Goal: Find specific page/section: Find specific page/section

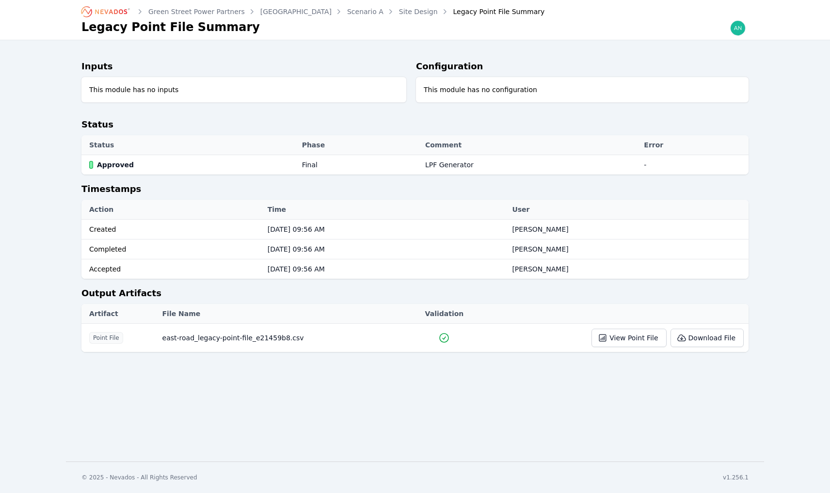
click at [121, 12] on icon "Breadcrumb" at bounding box center [105, 12] width 53 height 16
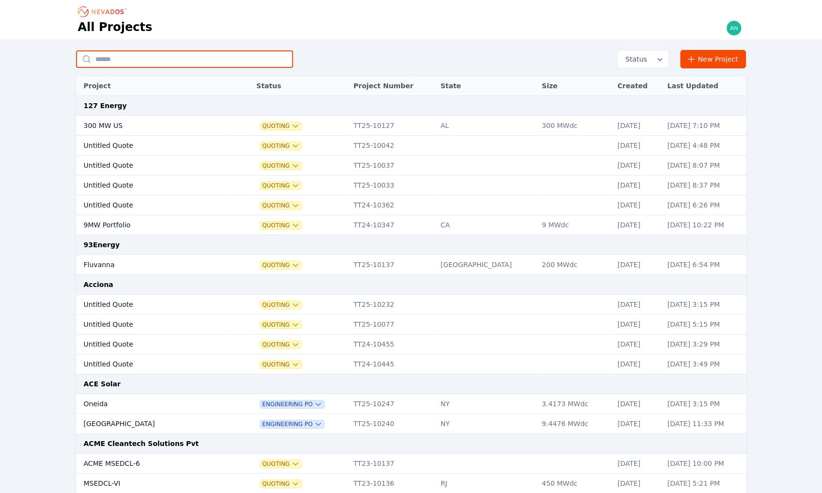
click at [229, 61] on input "text" at bounding box center [184, 58] width 217 height 17
type input "********"
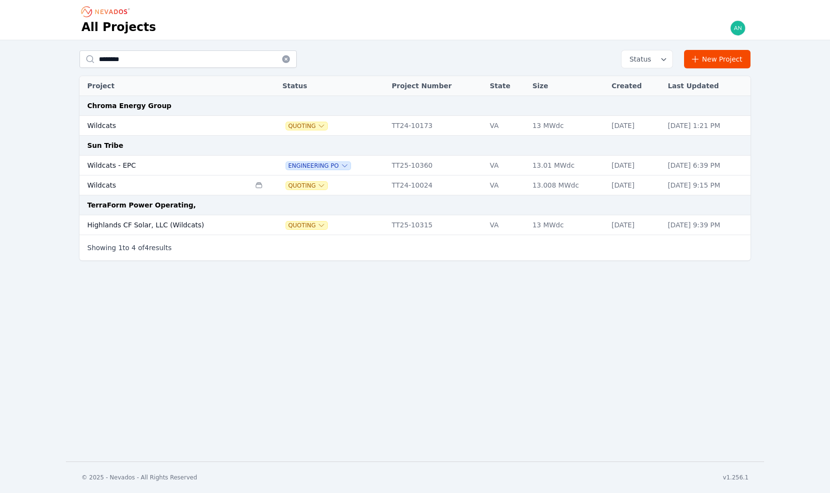
click at [156, 177] on td "Wildcats" at bounding box center [164, 185] width 171 height 20
click at [144, 164] on td "Wildcats - EPC" at bounding box center [164, 166] width 171 height 20
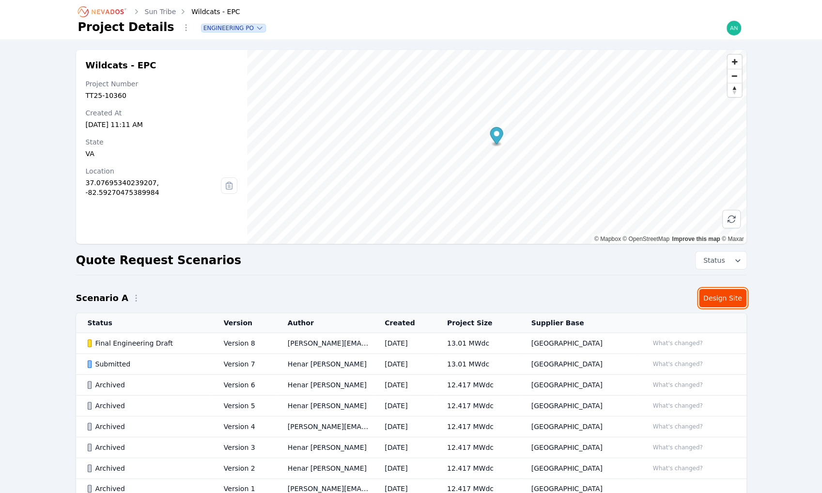
click at [718, 298] on link "Design Site" at bounding box center [722, 298] width 47 height 18
